Goal: Transaction & Acquisition: Purchase product/service

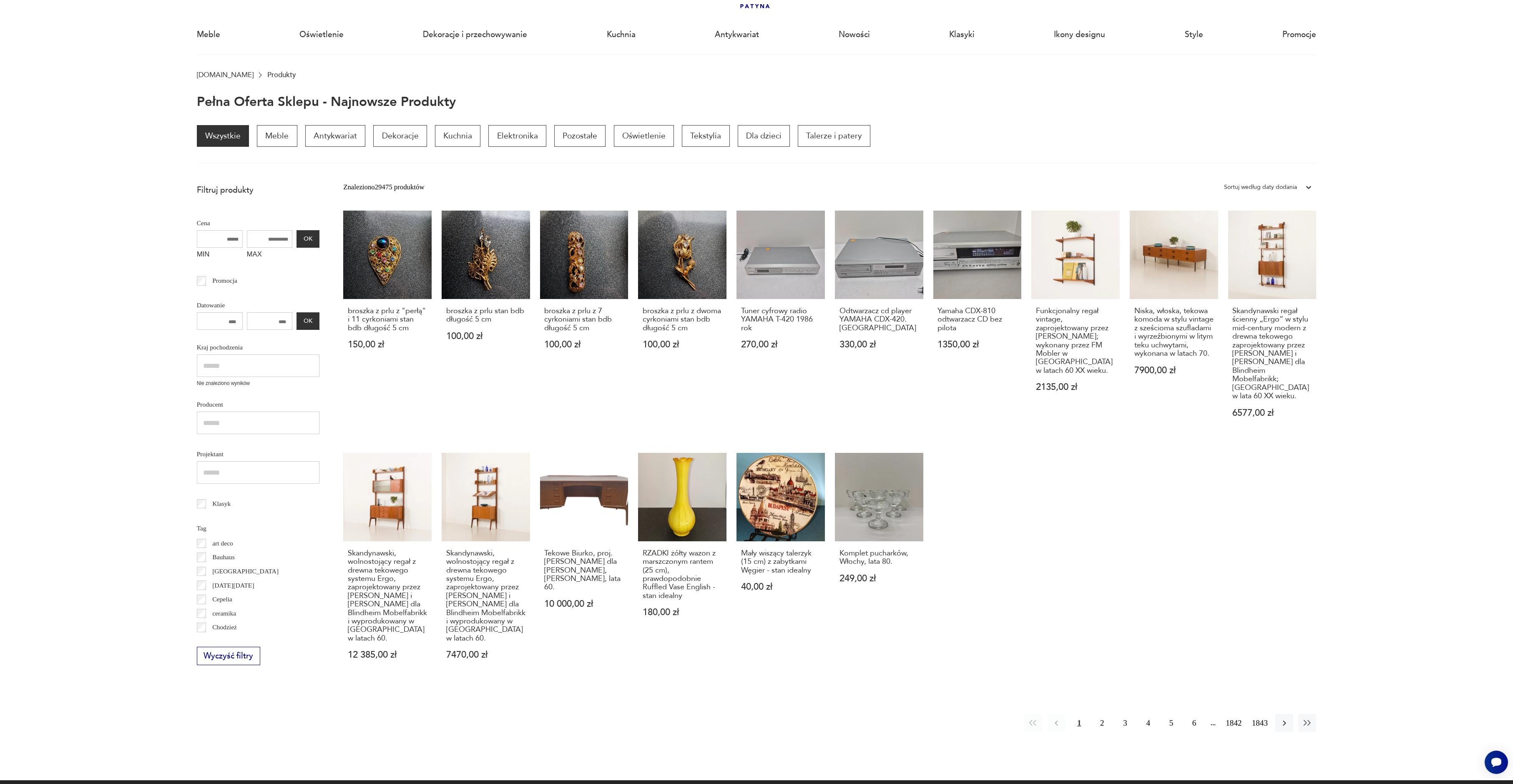
click at [631, 517] on div "broszka z prlu z "perłą" i 11 cyrkoniami stan bdb długość 5 cm 150,00 zł broszk…" at bounding box center [829, 445] width 973 height 468
click at [677, 521] on link "RZADKI żółty wazon z marszczonym rantem (25 cm), prawdopodobnie Ruffled Vase En…" at bounding box center [682, 566] width 89 height 226
